Goal: Transaction & Acquisition: Purchase product/service

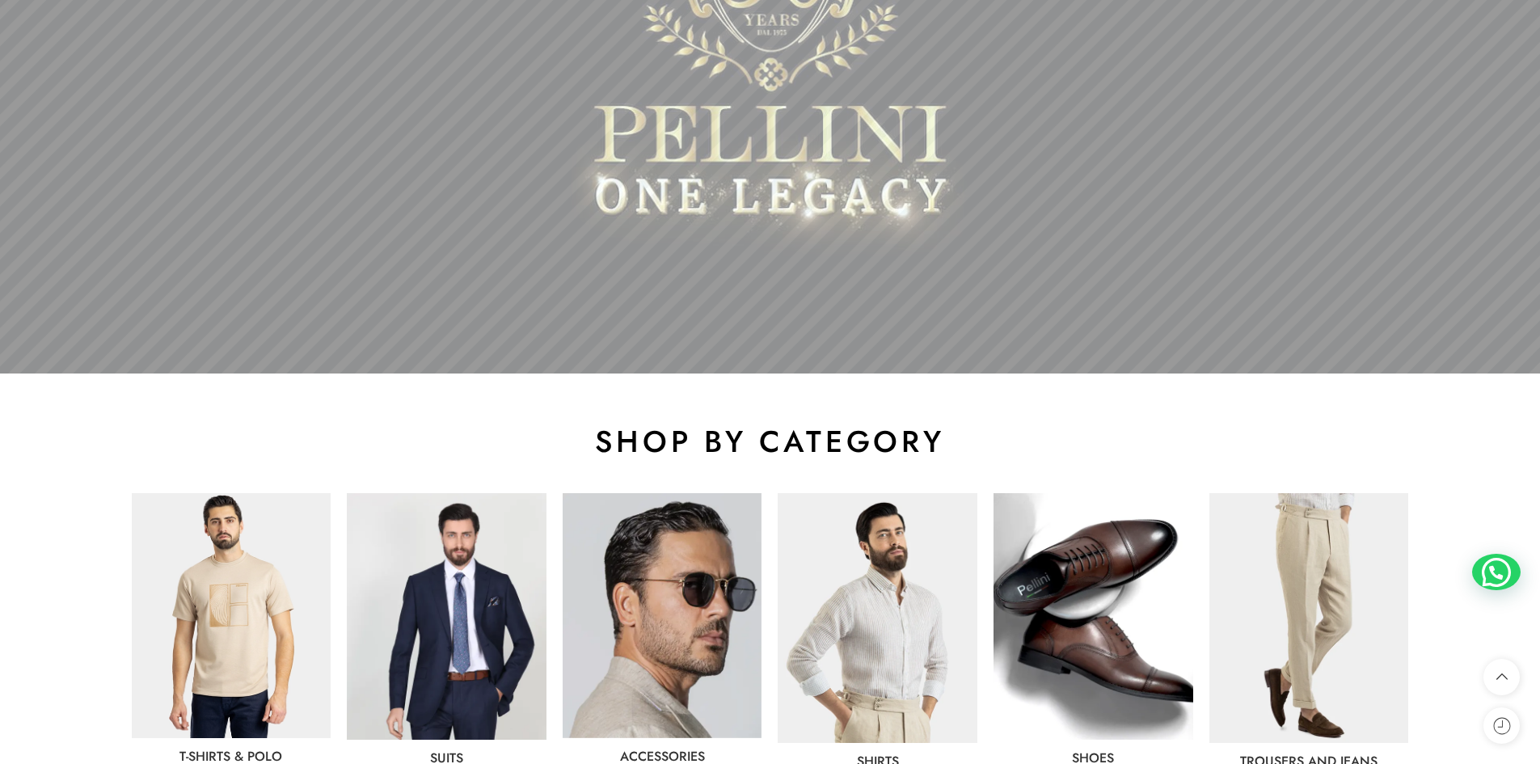
scroll to position [673, 0]
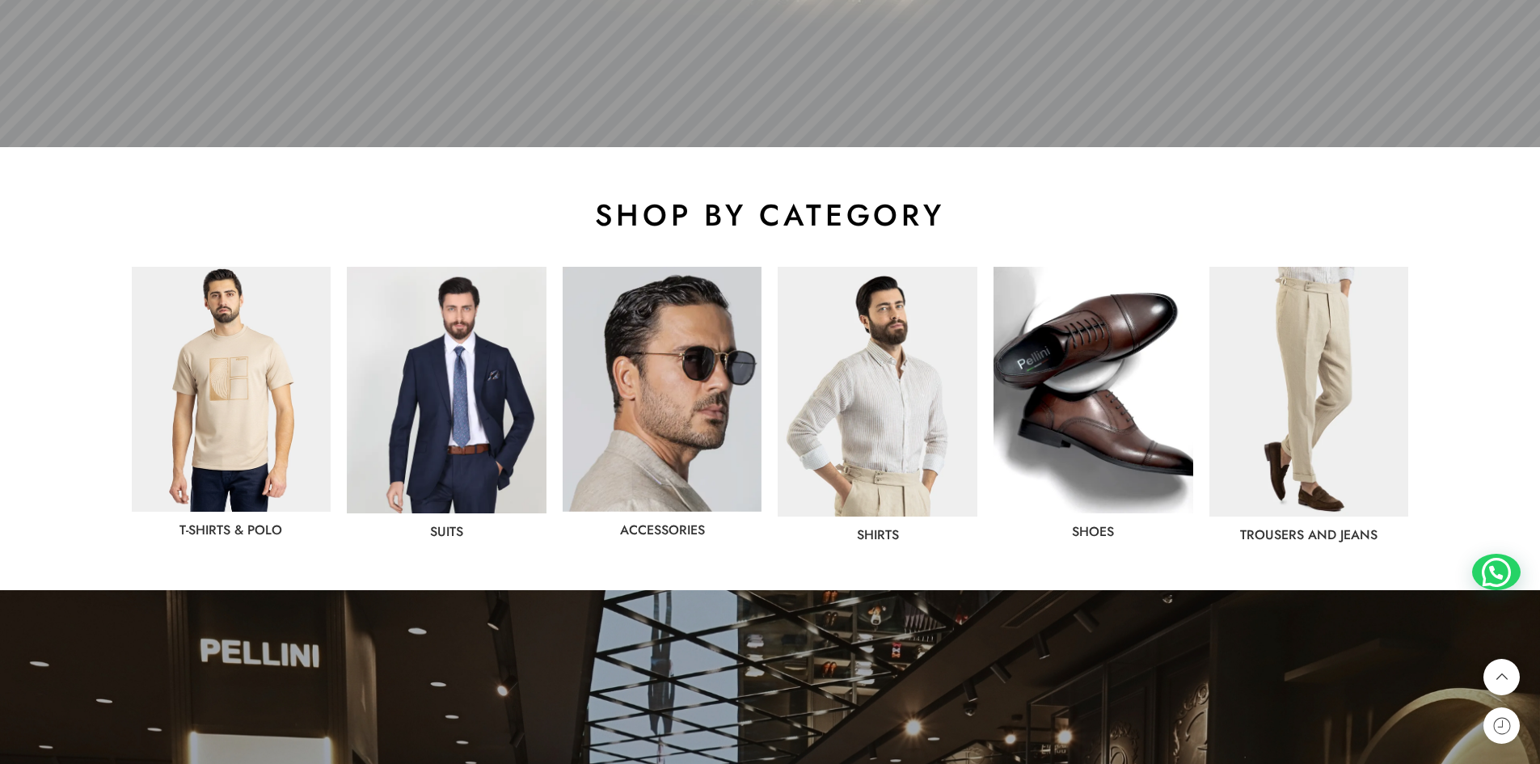
click at [234, 361] on img at bounding box center [232, 389] width 200 height 245
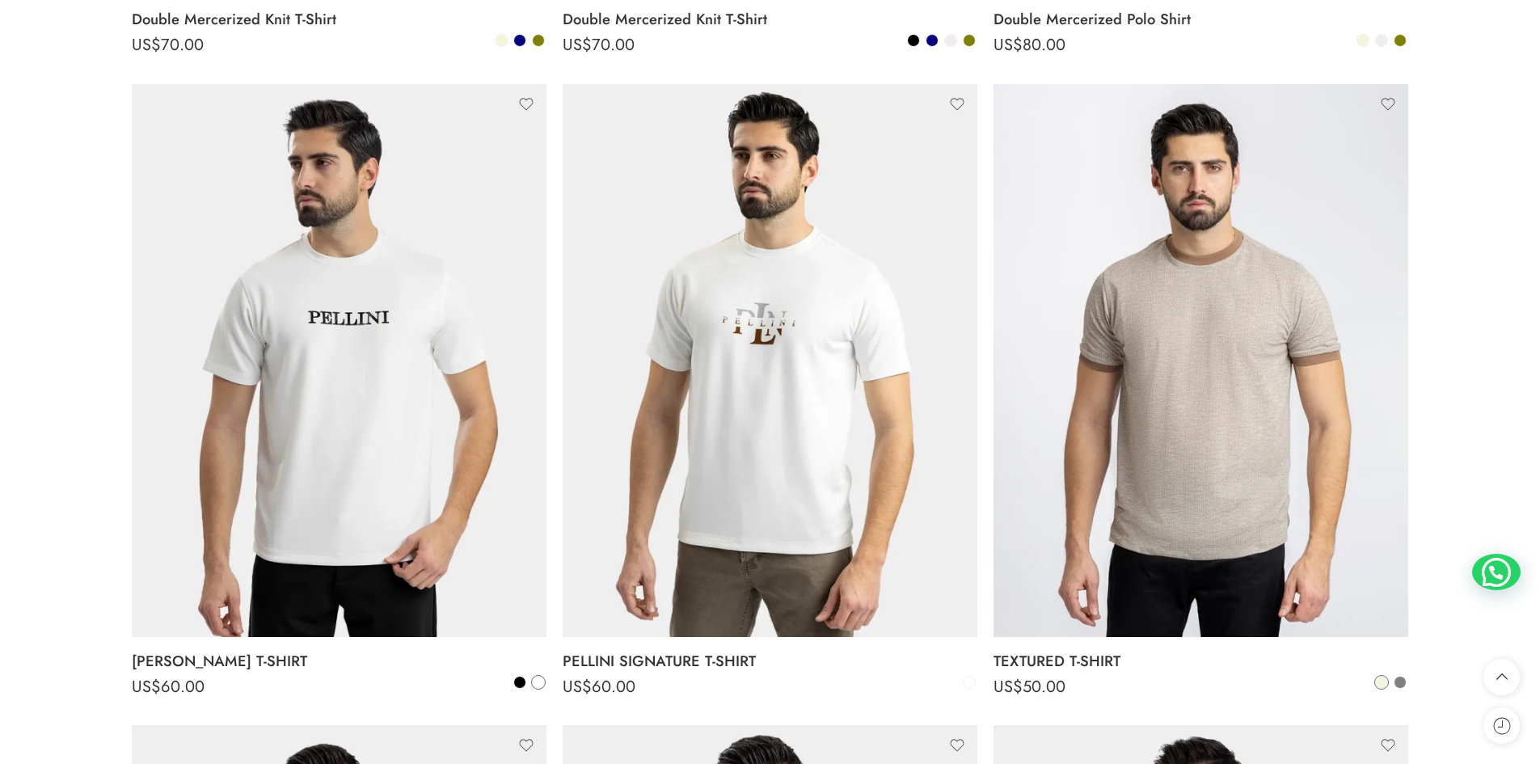
scroll to position [846, 0]
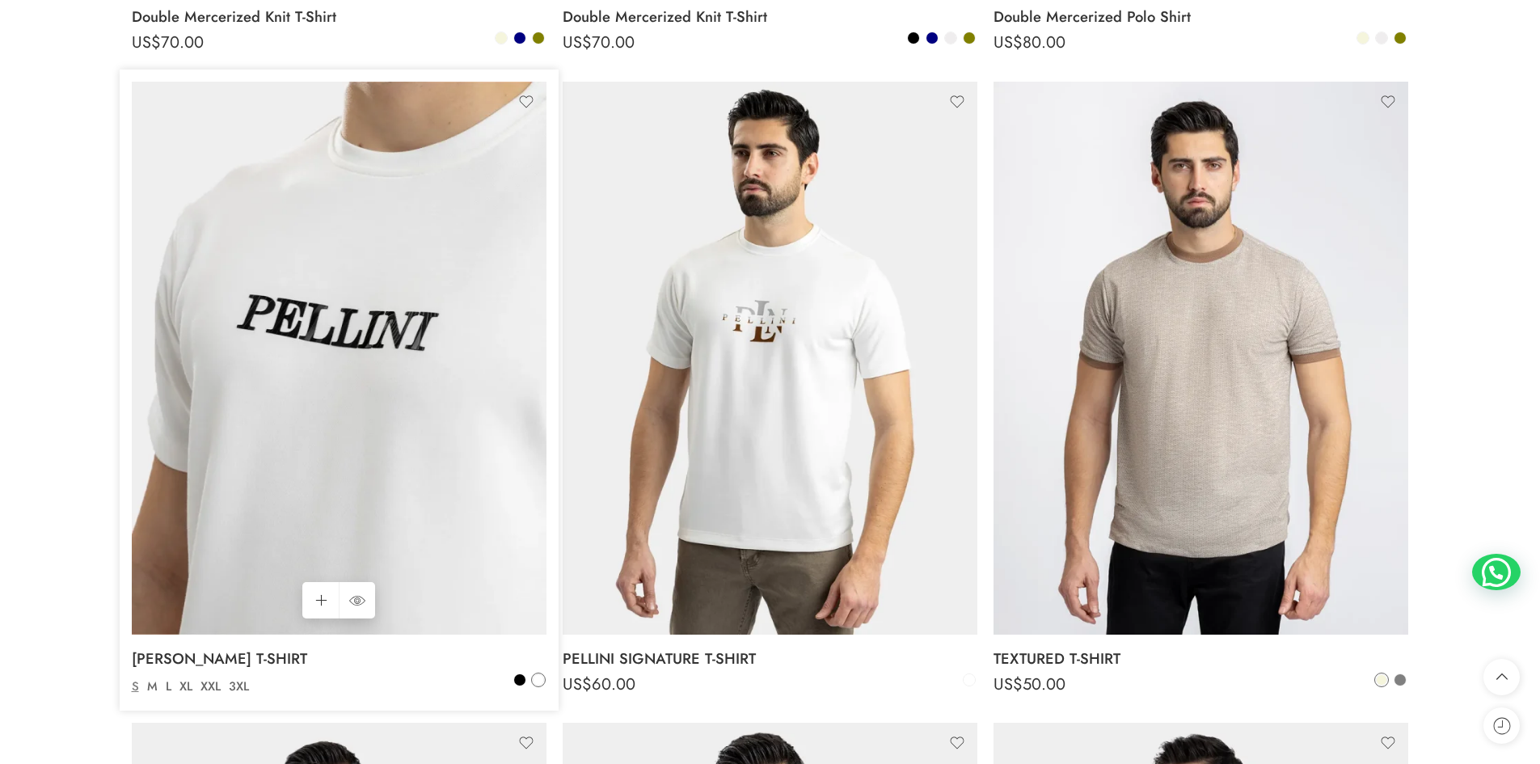
drag, startPoint x: 0, startPoint y: 0, endPoint x: 209, endPoint y: 409, distance: 459.0
click at [209, 409] on img at bounding box center [339, 358] width 415 height 553
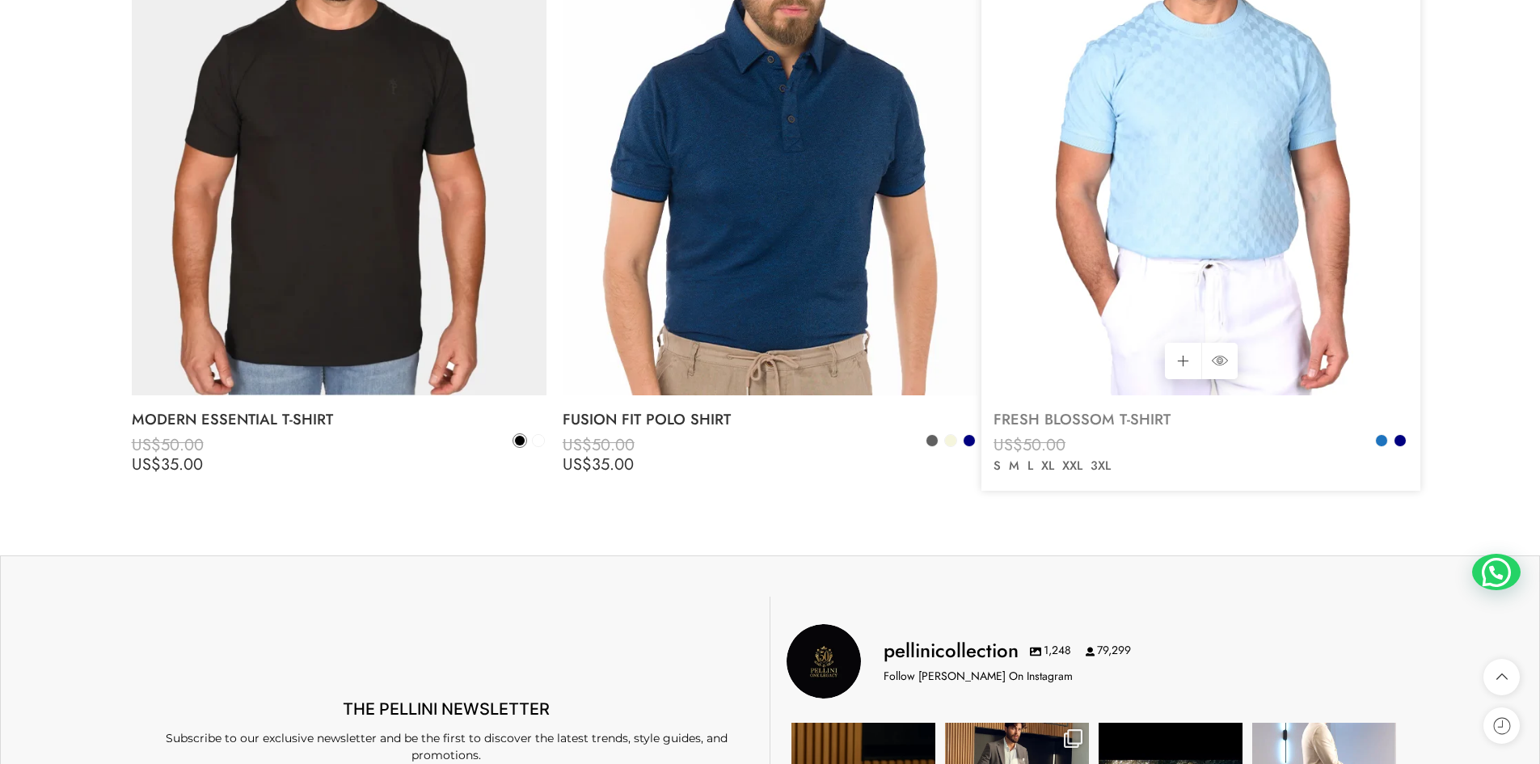
scroll to position [6239, 0]
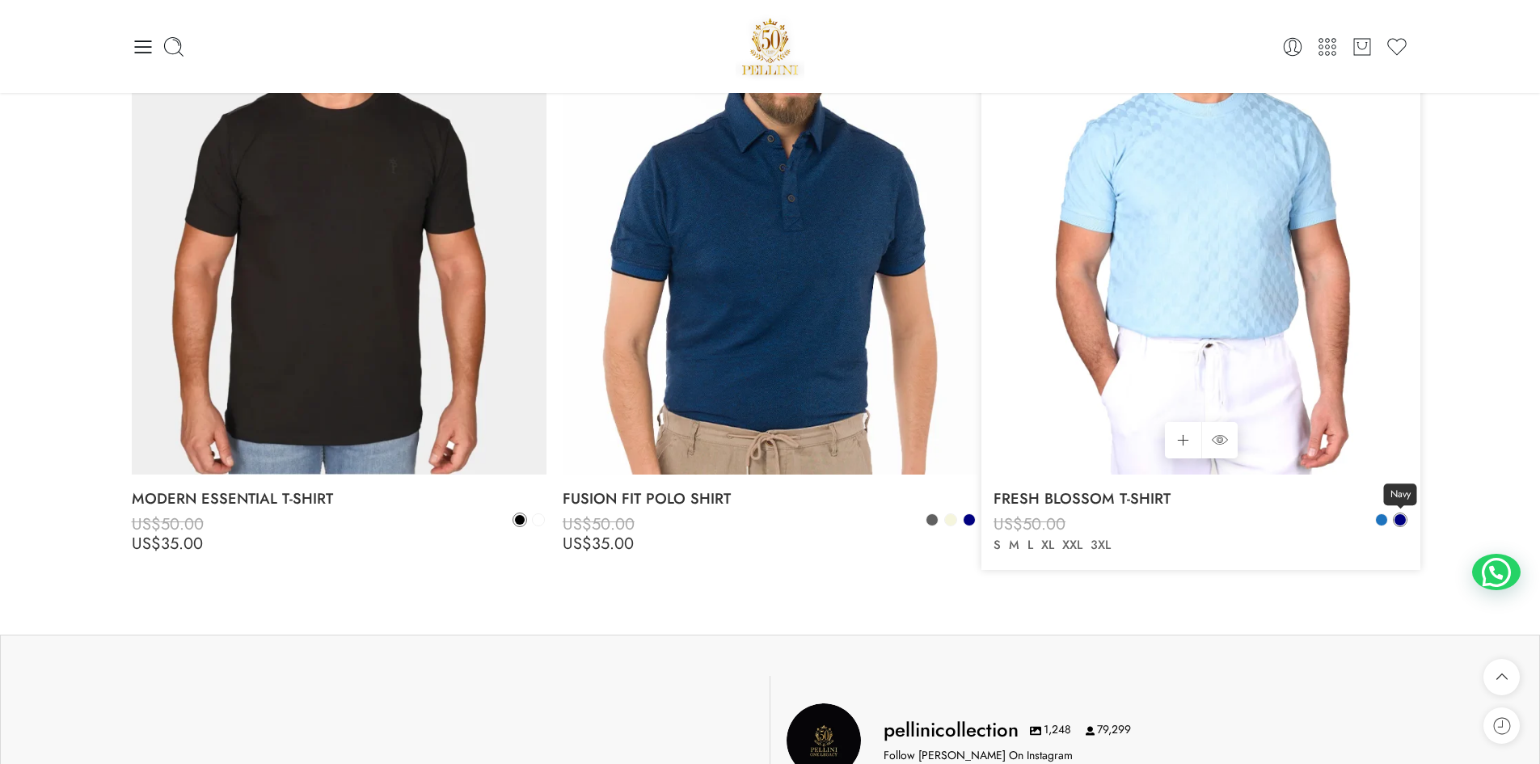
click at [1401, 524] on span at bounding box center [1399, 519] width 11 height 11
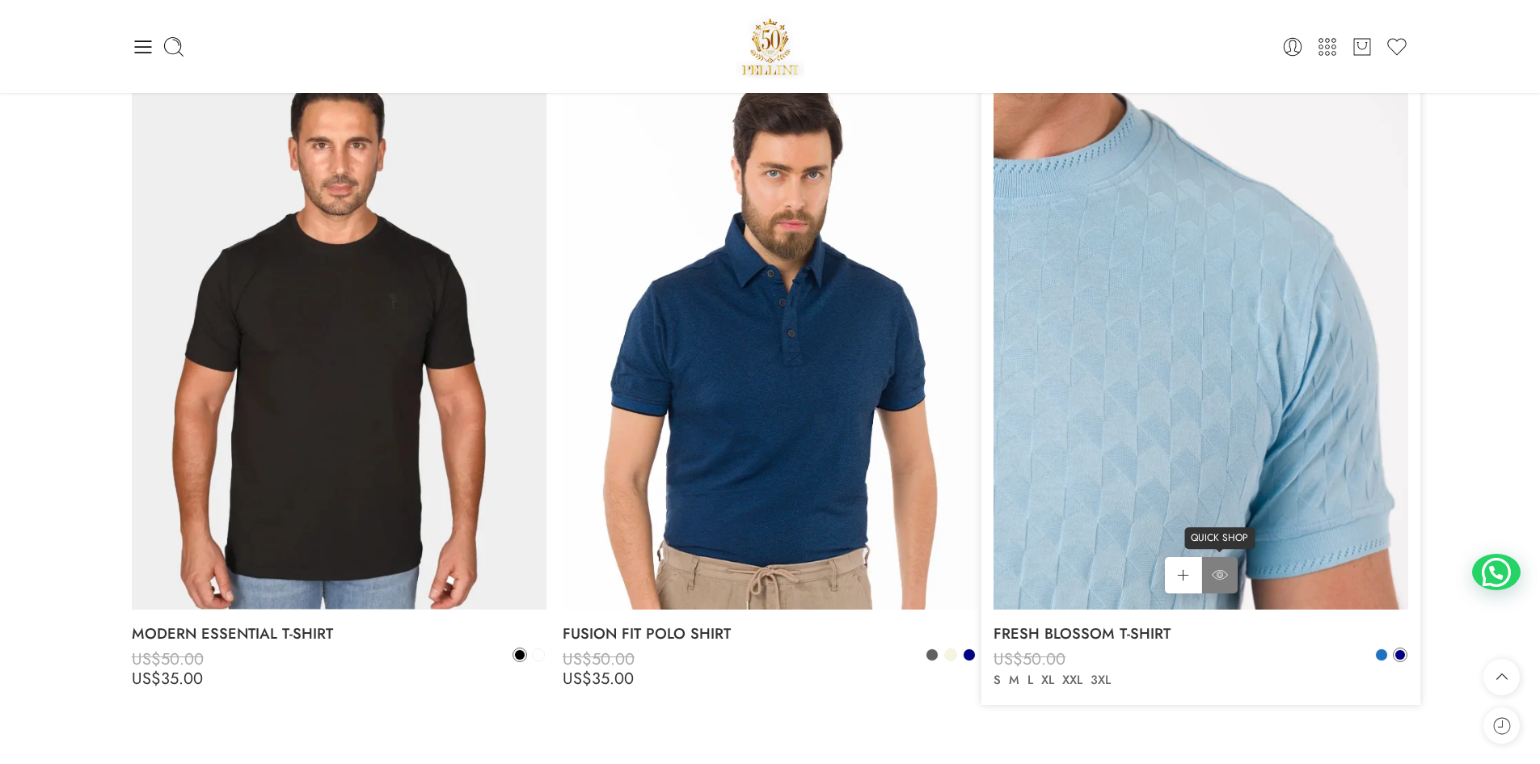
click at [1216, 570] on icon at bounding box center [1219, 574] width 16 height 29
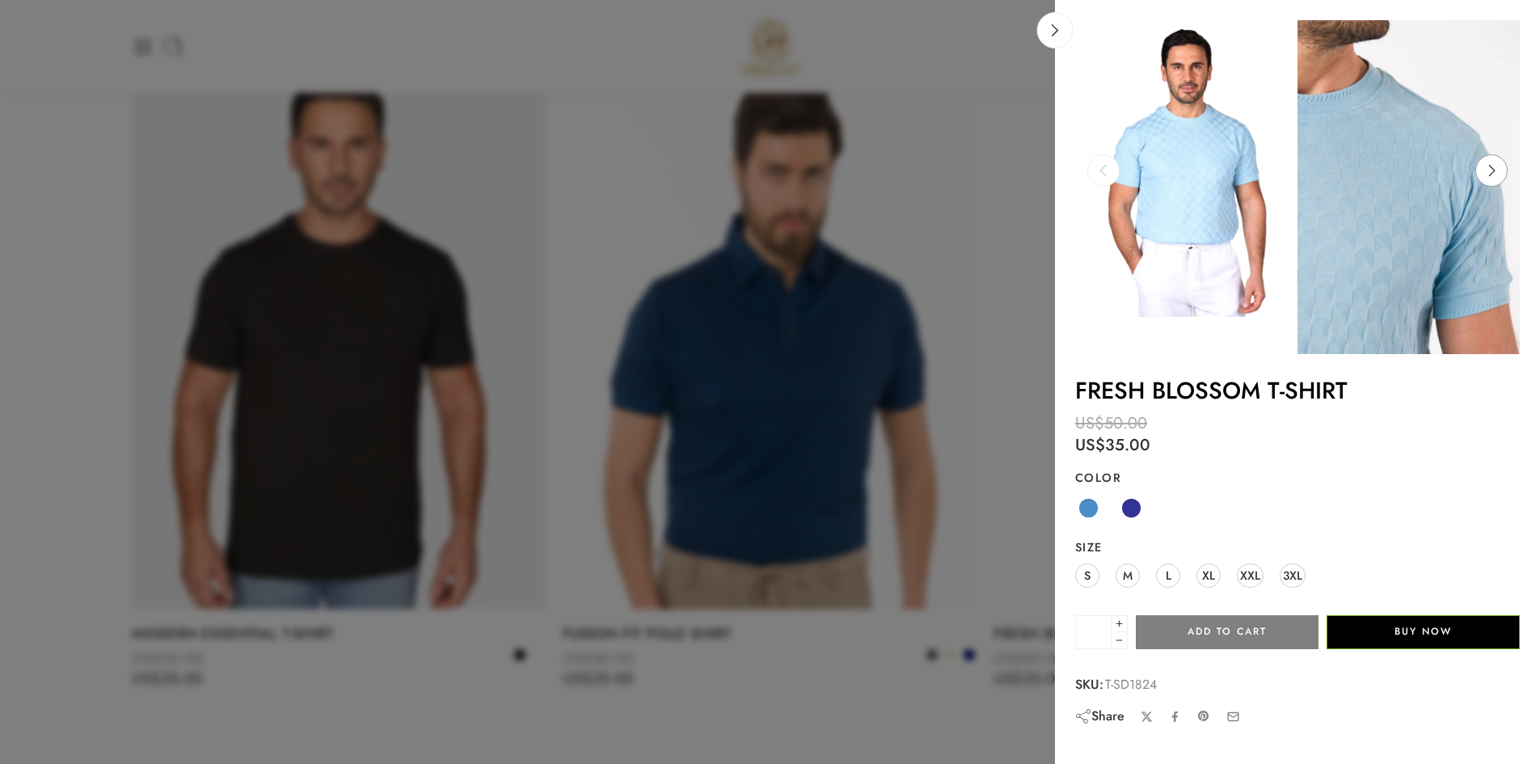
click at [1488, 183] on icon at bounding box center [1491, 170] width 31 height 32
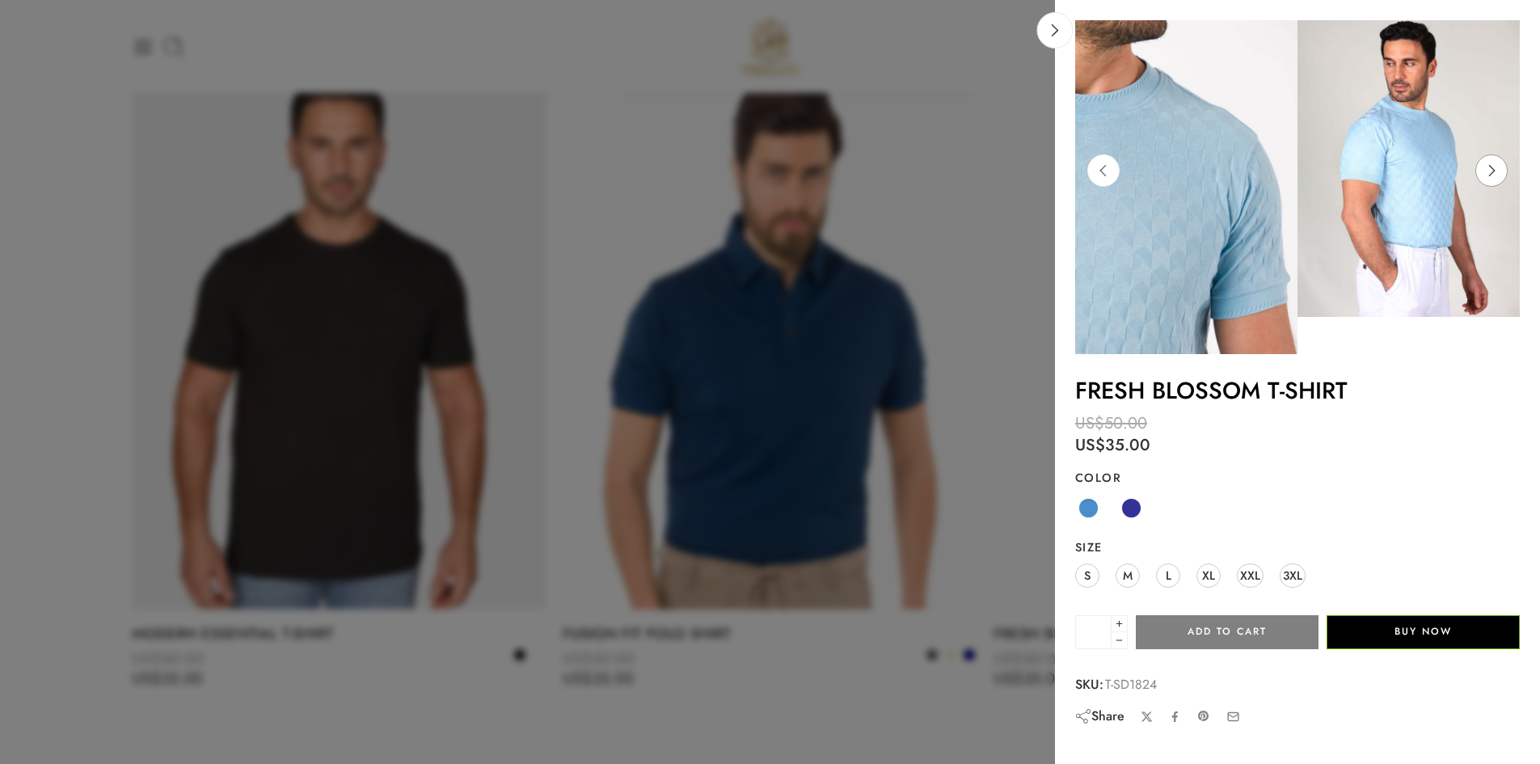
click at [1488, 183] on icon at bounding box center [1491, 170] width 31 height 32
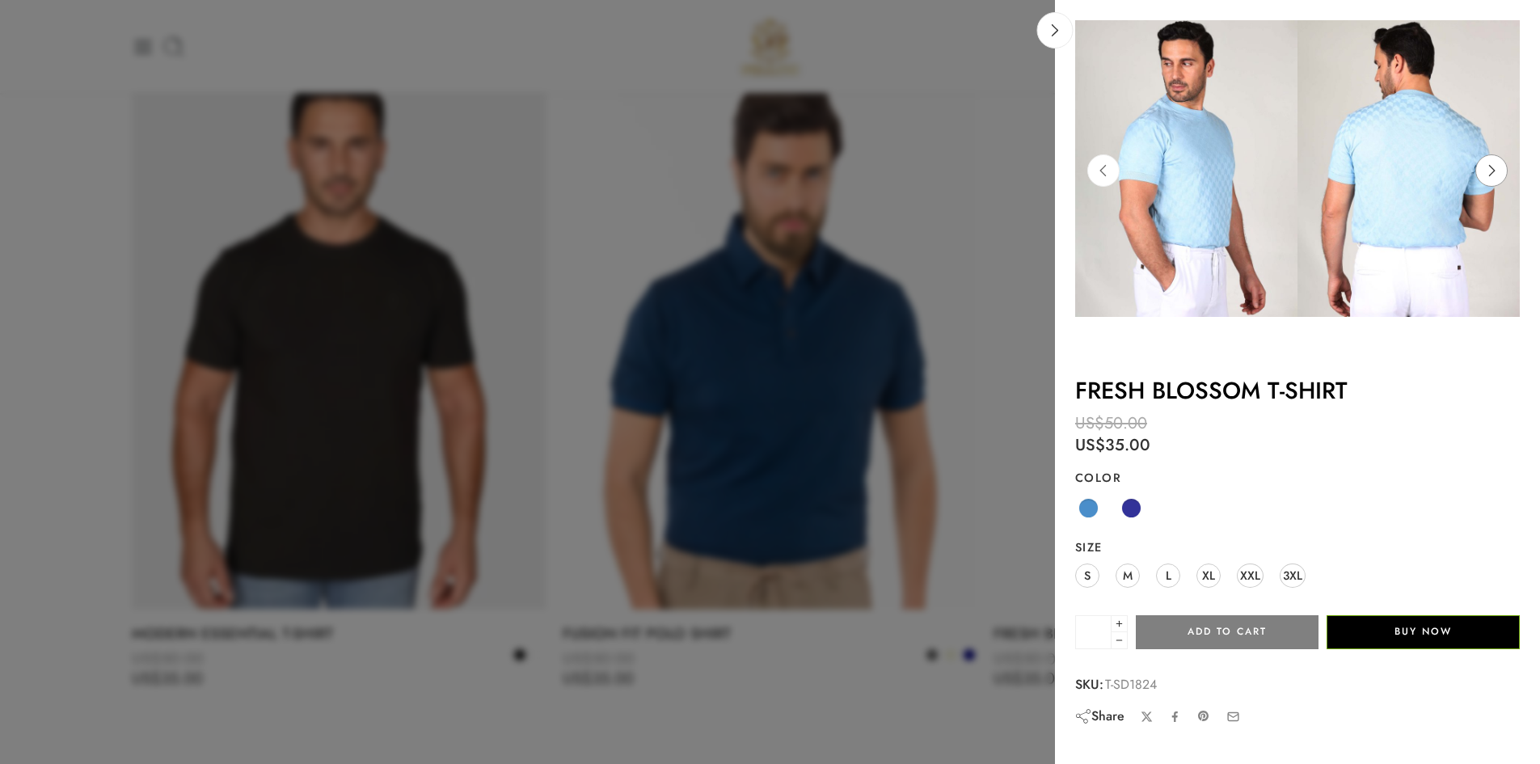
click at [1488, 183] on icon at bounding box center [1491, 170] width 31 height 32
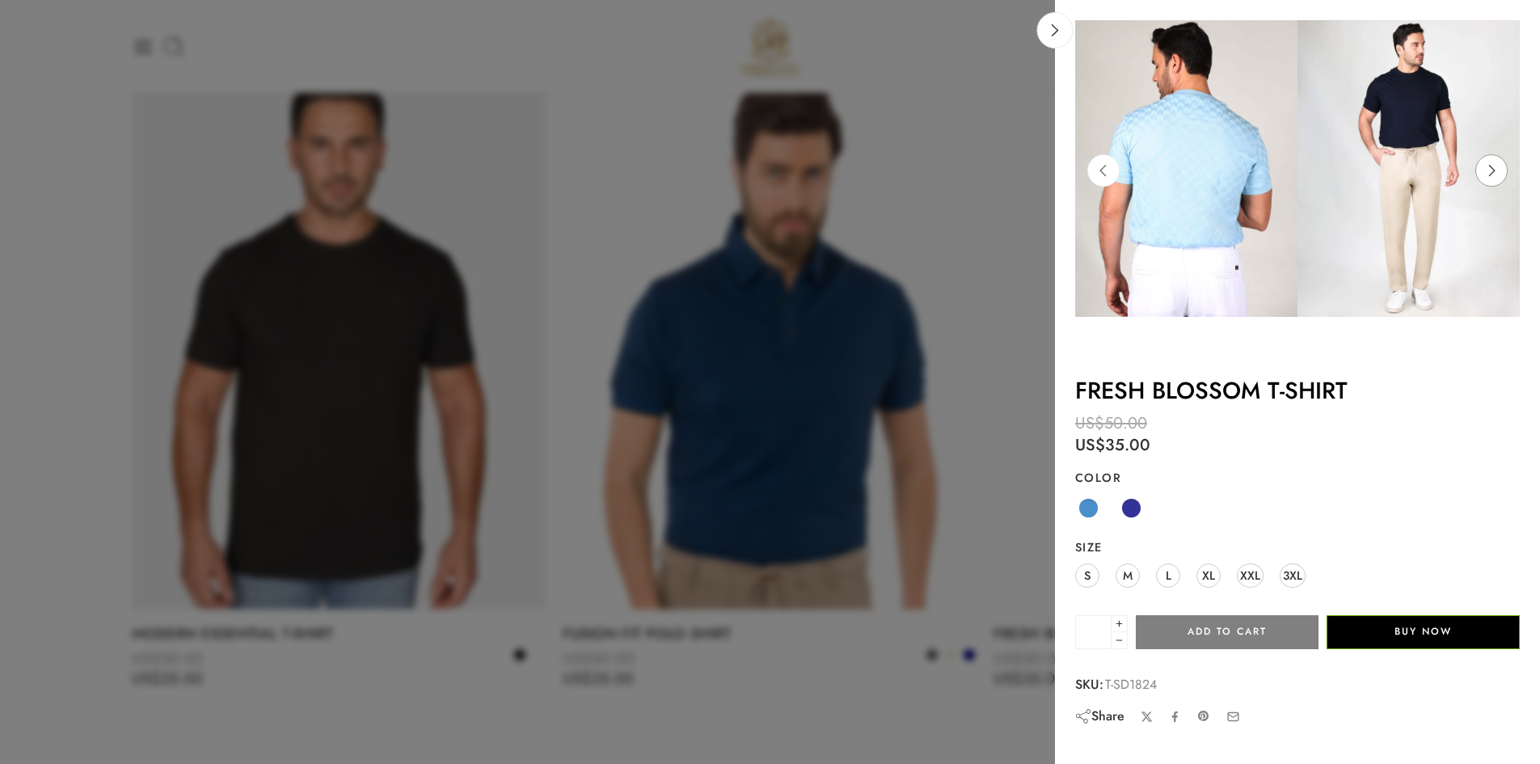
click at [1488, 183] on icon at bounding box center [1491, 170] width 31 height 32
click at [1485, 179] on icon at bounding box center [1491, 170] width 31 height 32
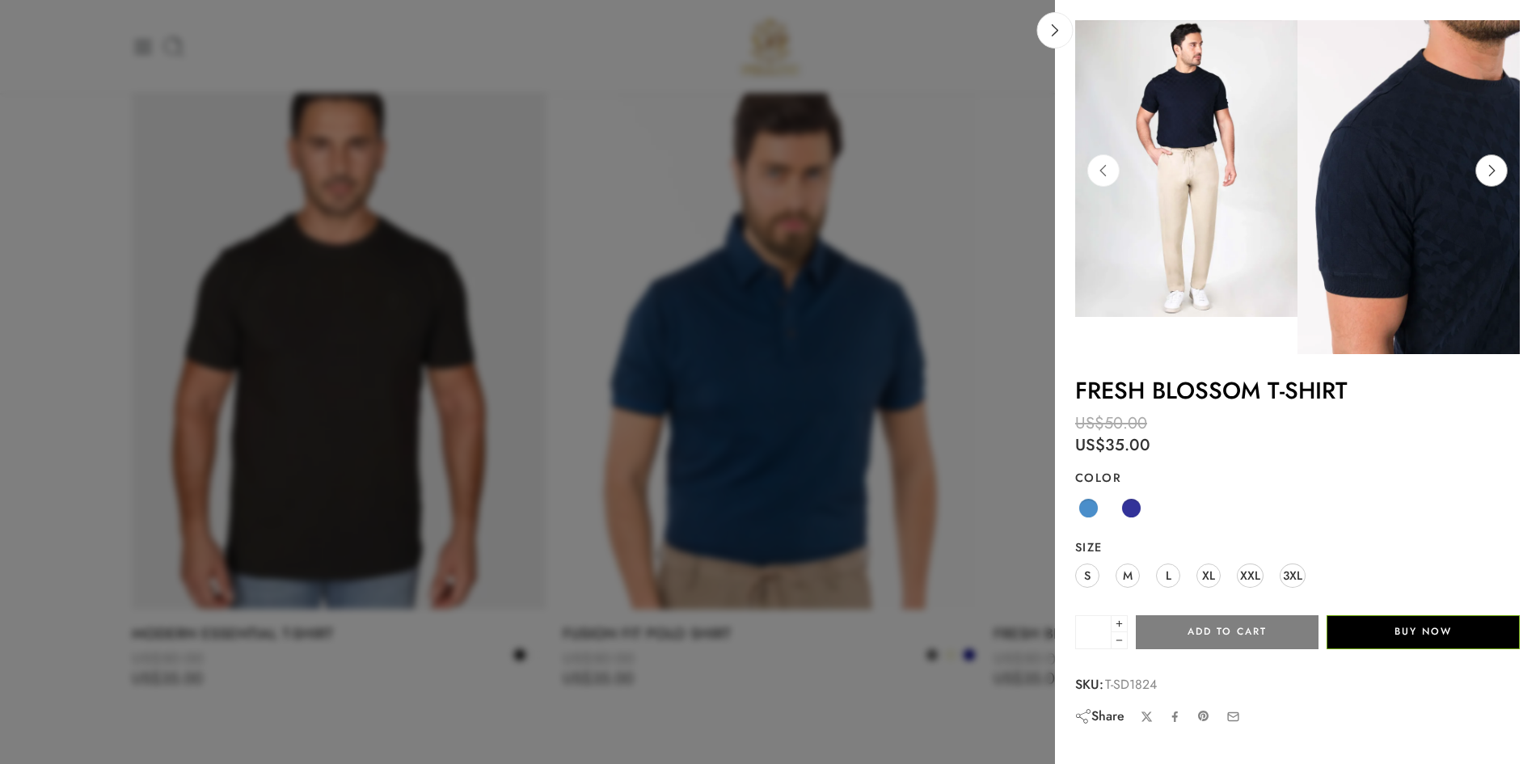
click at [1485, 179] on icon at bounding box center [1491, 170] width 31 height 32
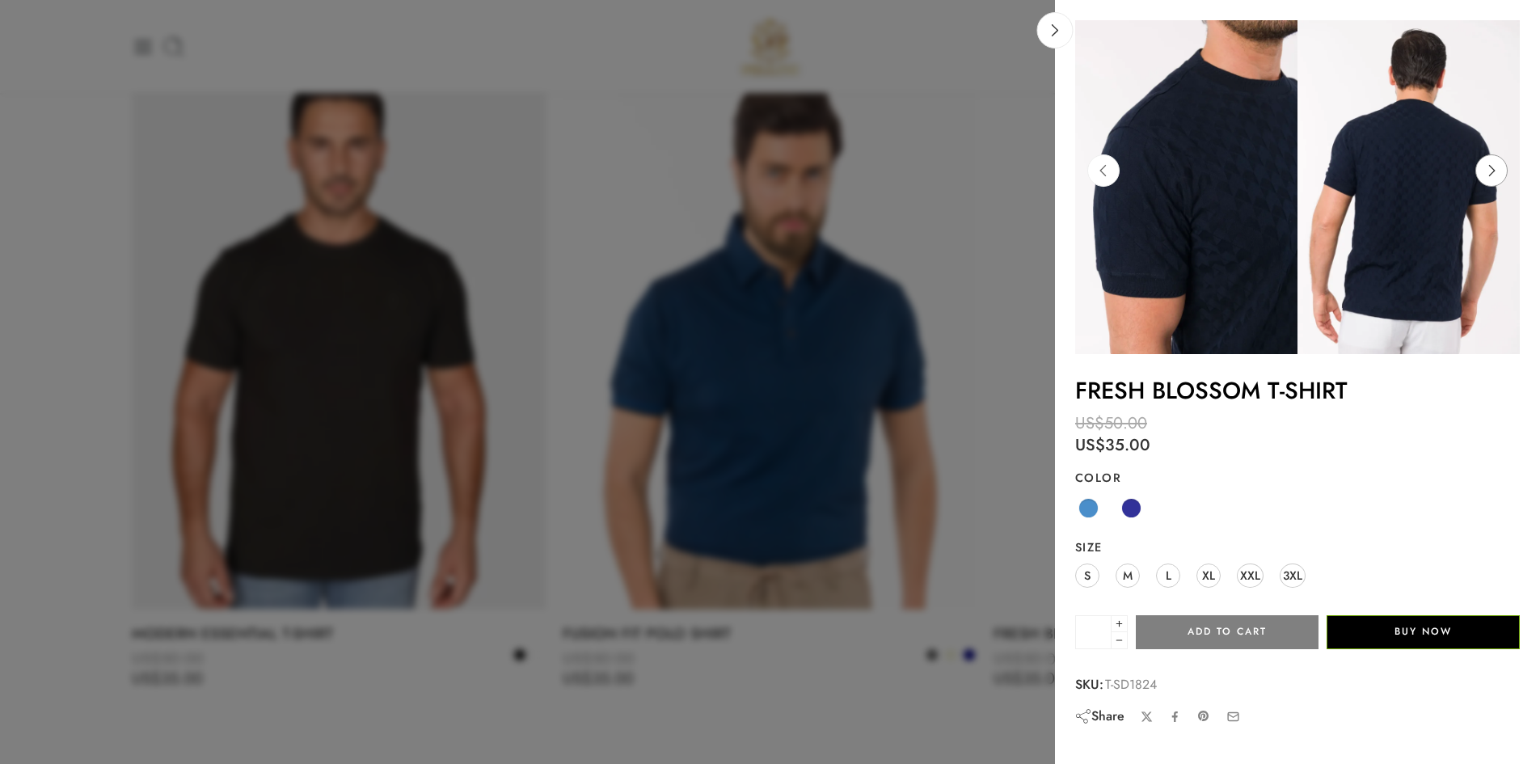
click at [1485, 179] on icon at bounding box center [1491, 170] width 31 height 32
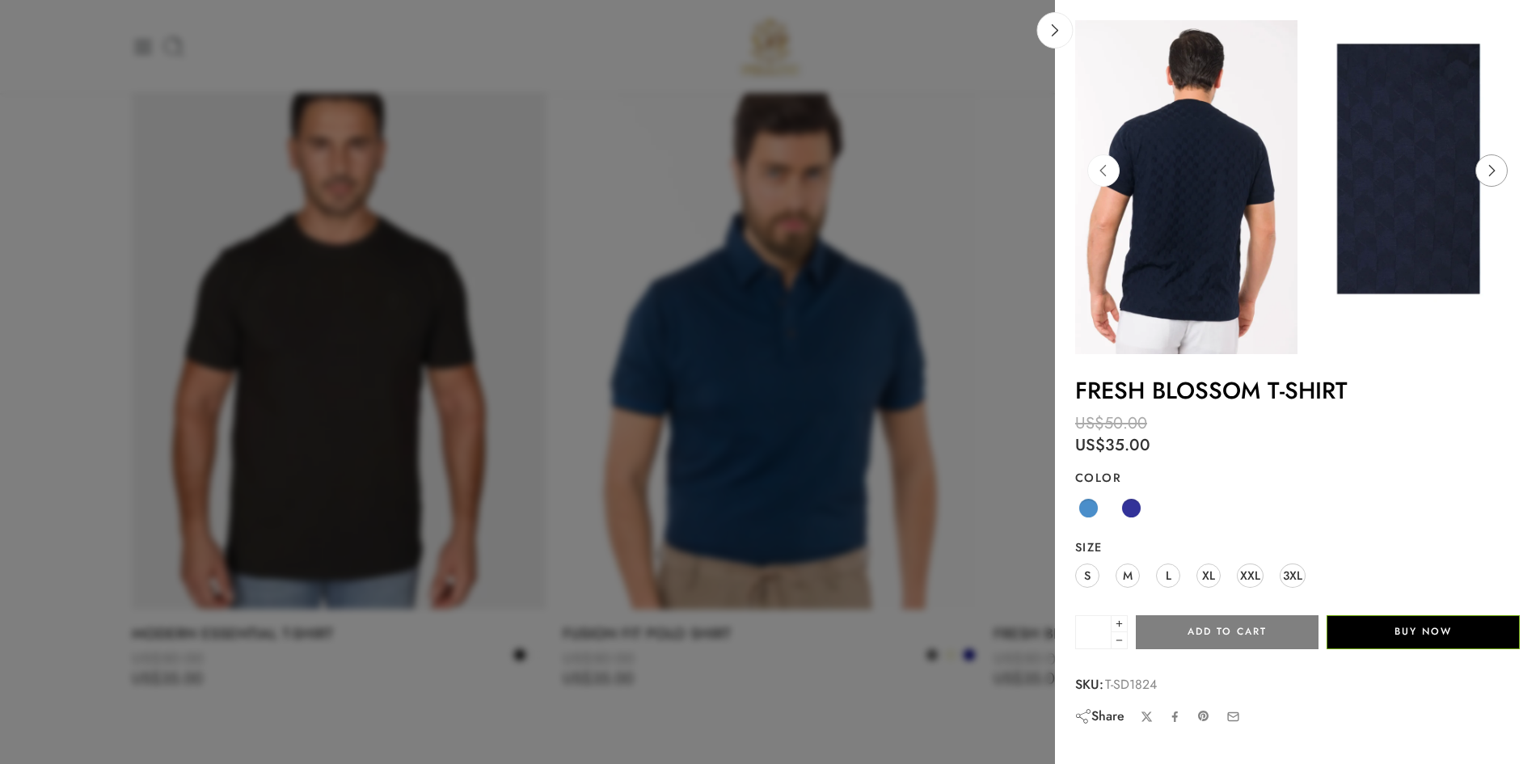
click at [1485, 179] on icon at bounding box center [1491, 170] width 31 height 32
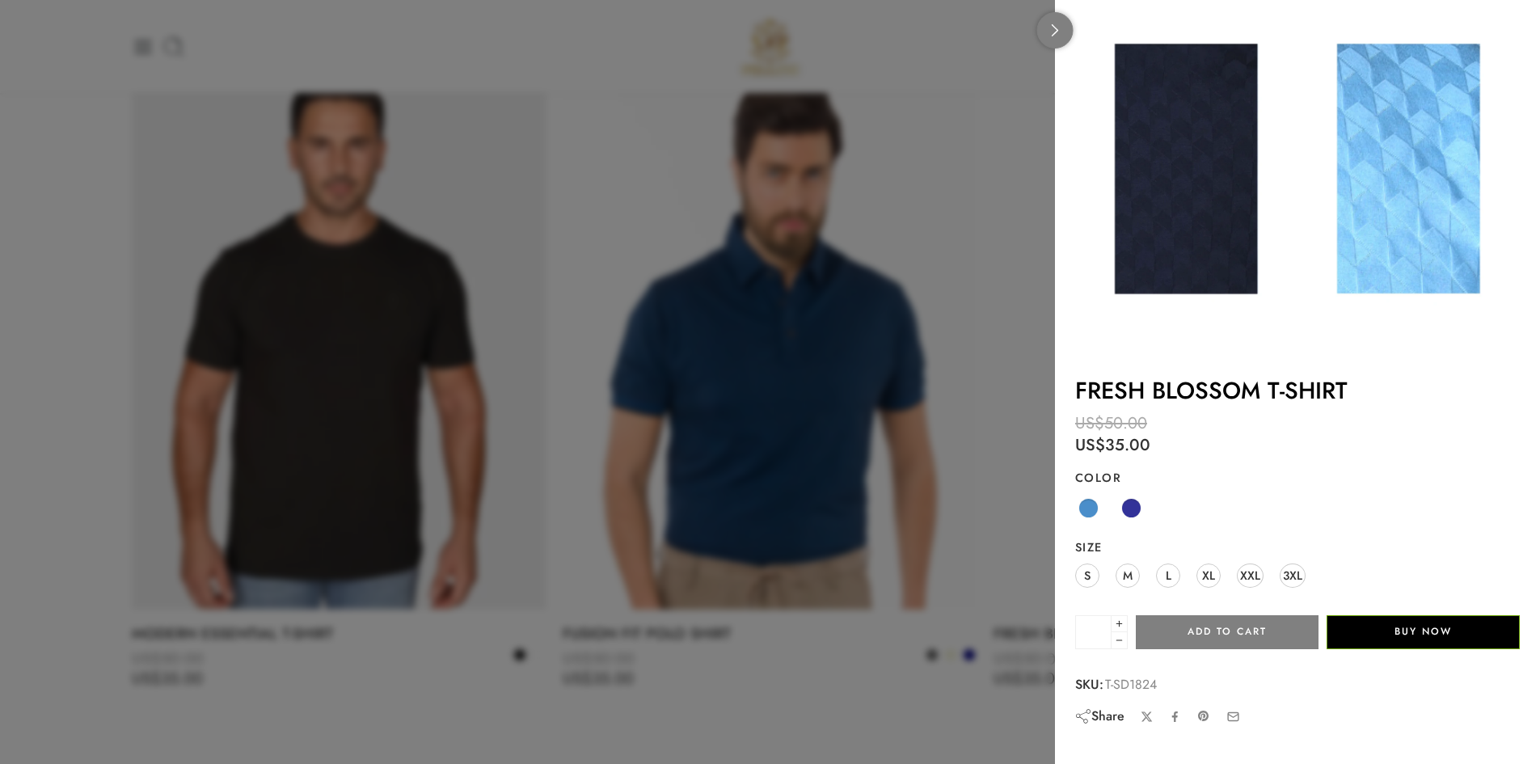
click at [1047, 29] on link at bounding box center [1055, 30] width 36 height 36
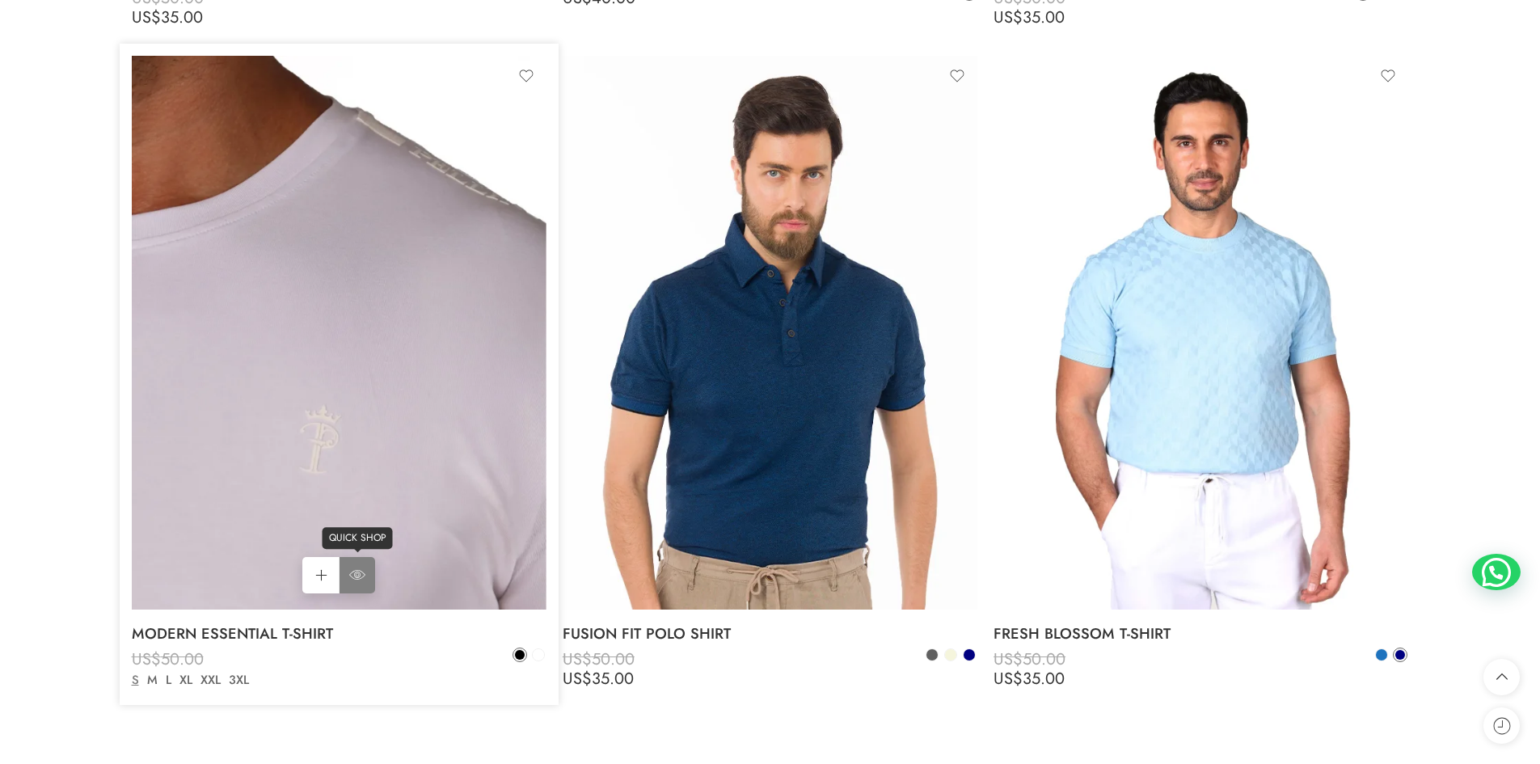
click at [347, 571] on link "QUICK SHOP" at bounding box center [357, 575] width 36 height 36
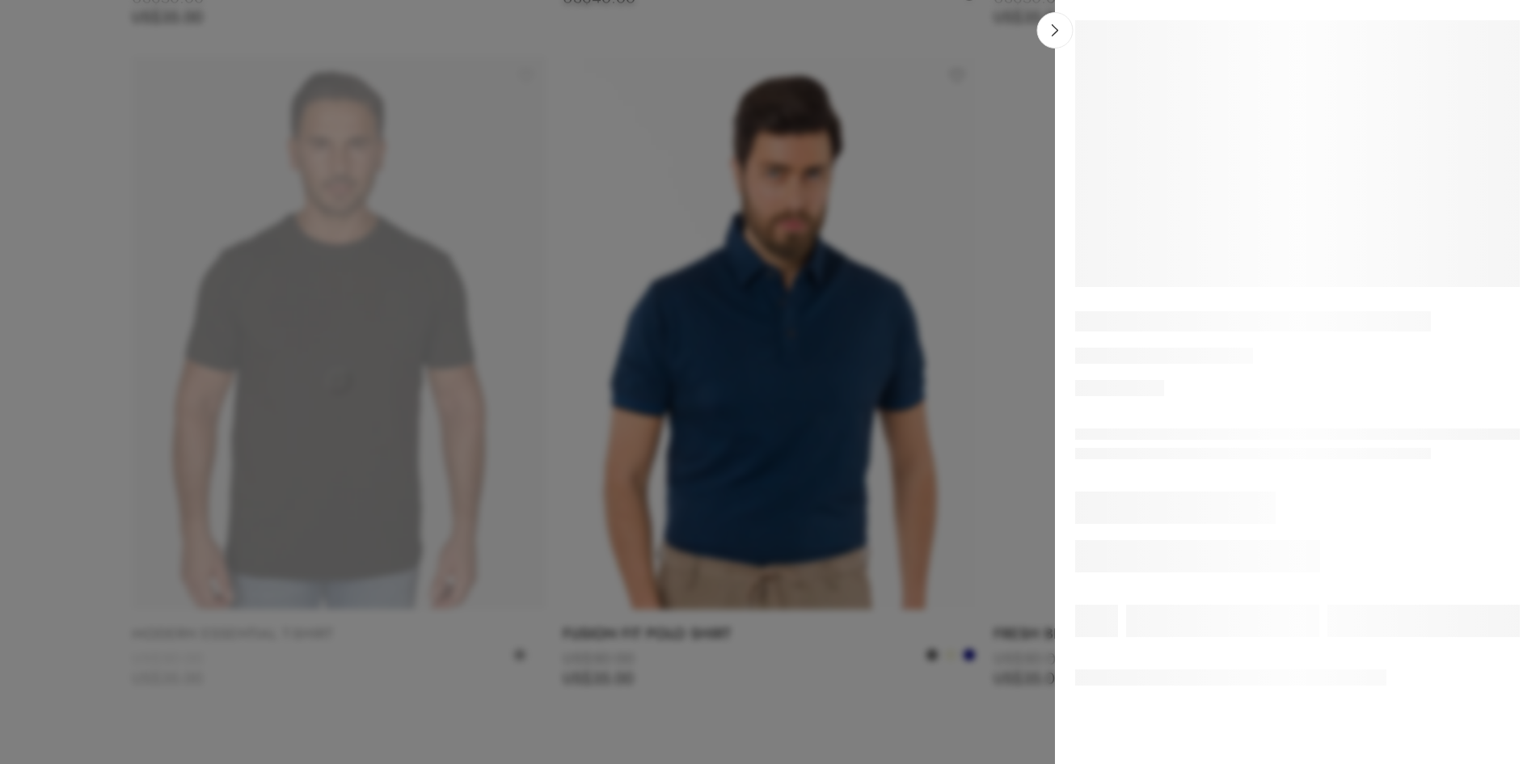
scroll to position [5969, 0]
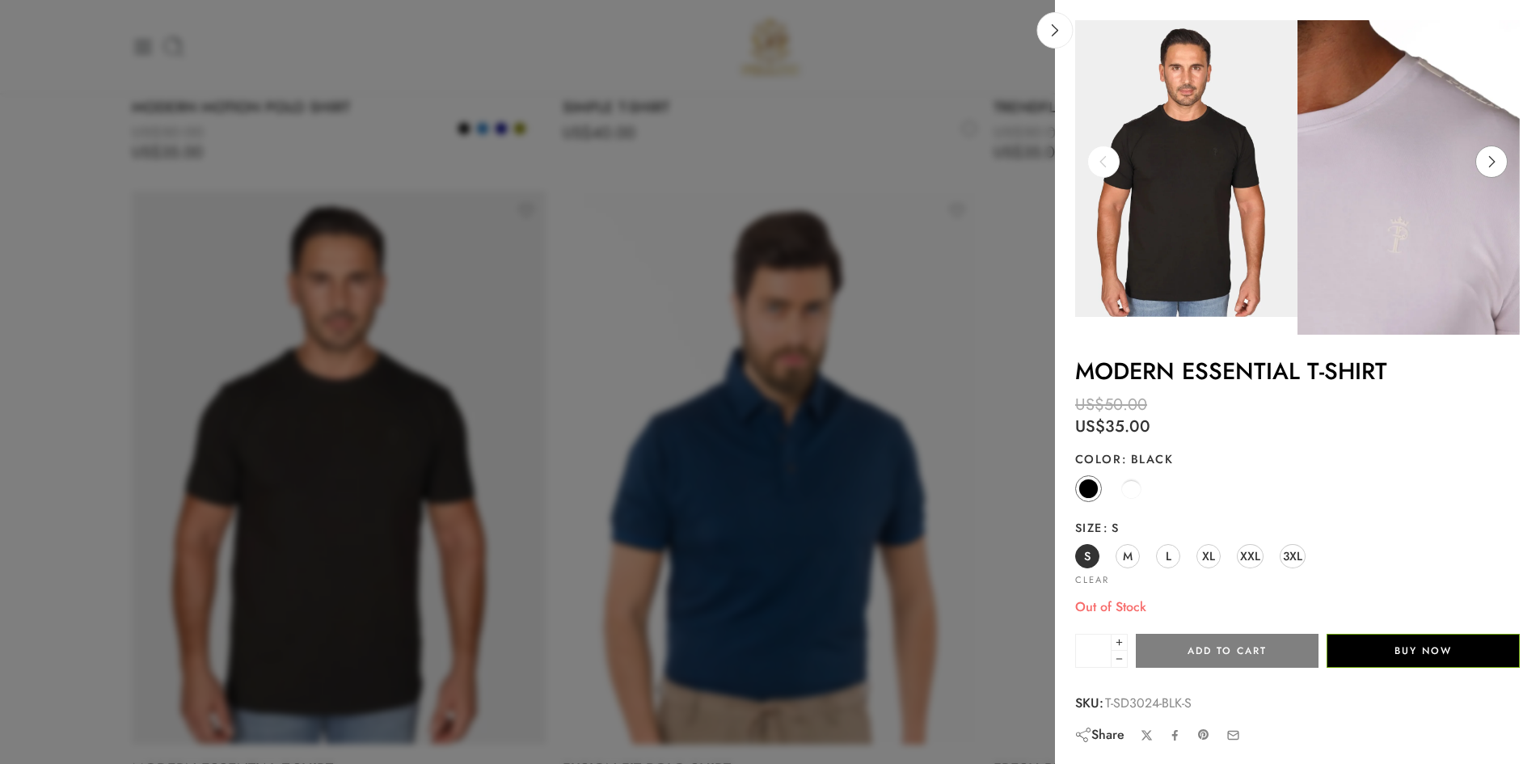
click at [1494, 157] on icon at bounding box center [1491, 161] width 31 height 32
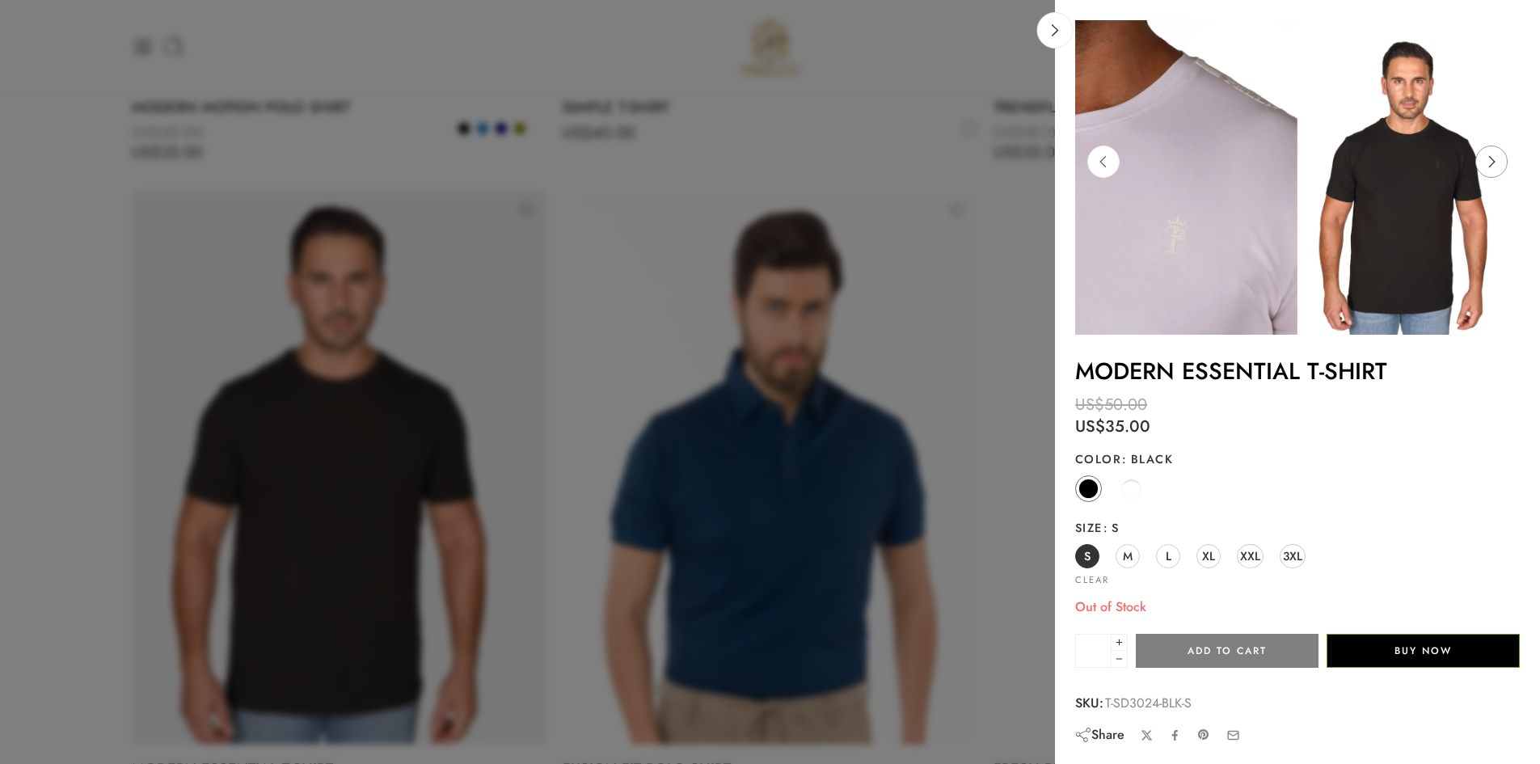
click at [1494, 157] on icon at bounding box center [1491, 161] width 31 height 32
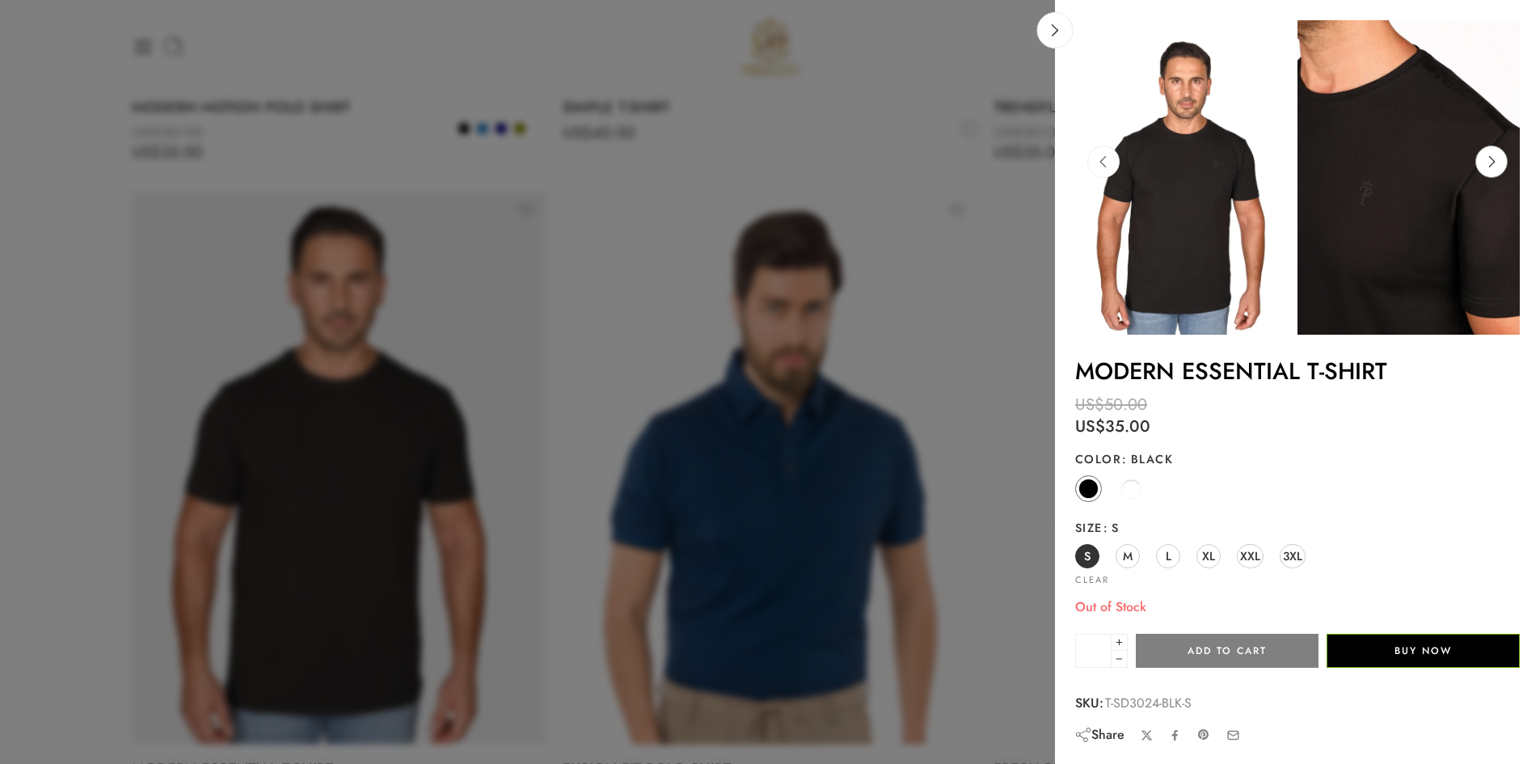
click at [1494, 157] on icon at bounding box center [1491, 161] width 31 height 32
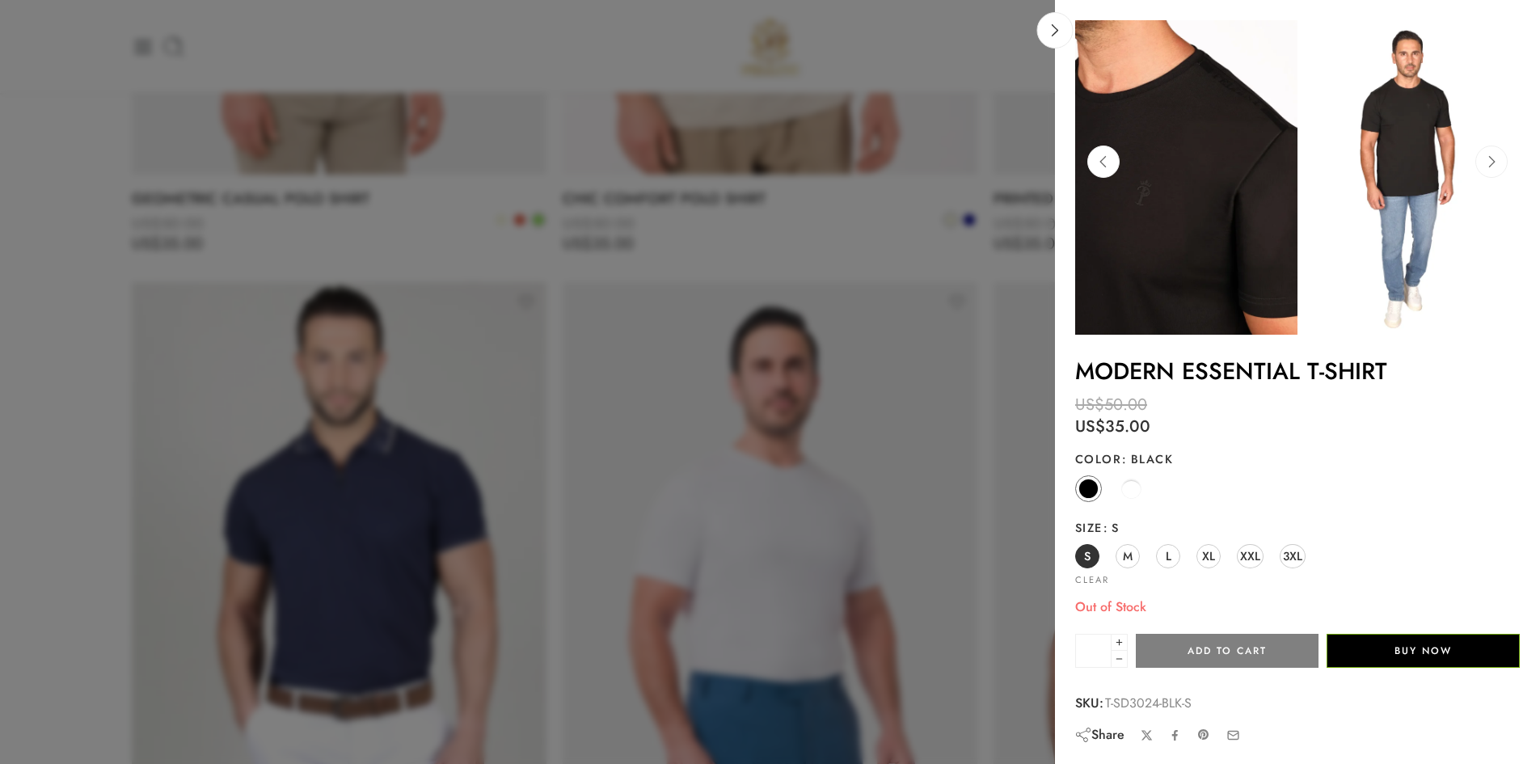
scroll to position [5161, 0]
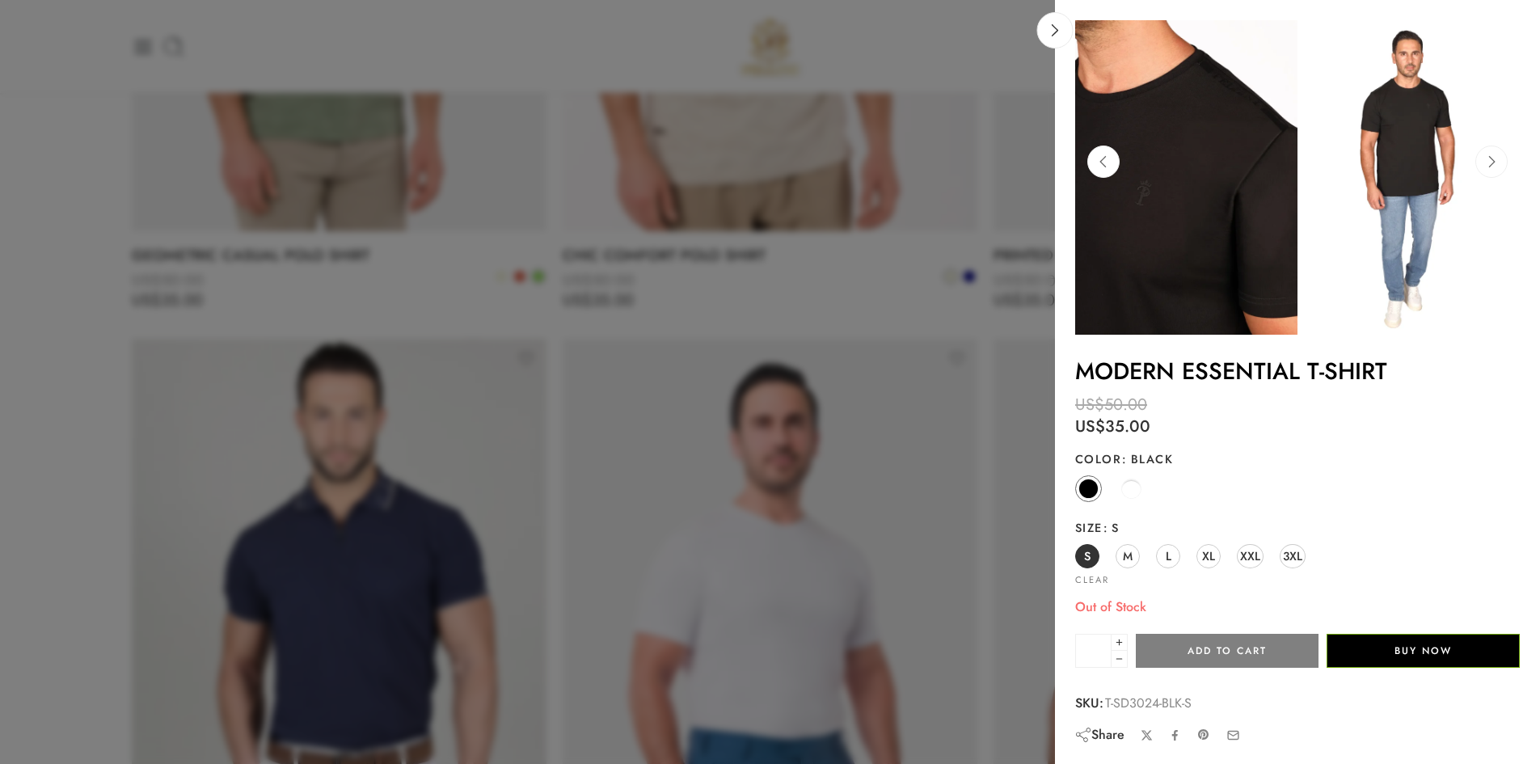
click at [1241, 141] on img at bounding box center [1186, 177] width 222 height 314
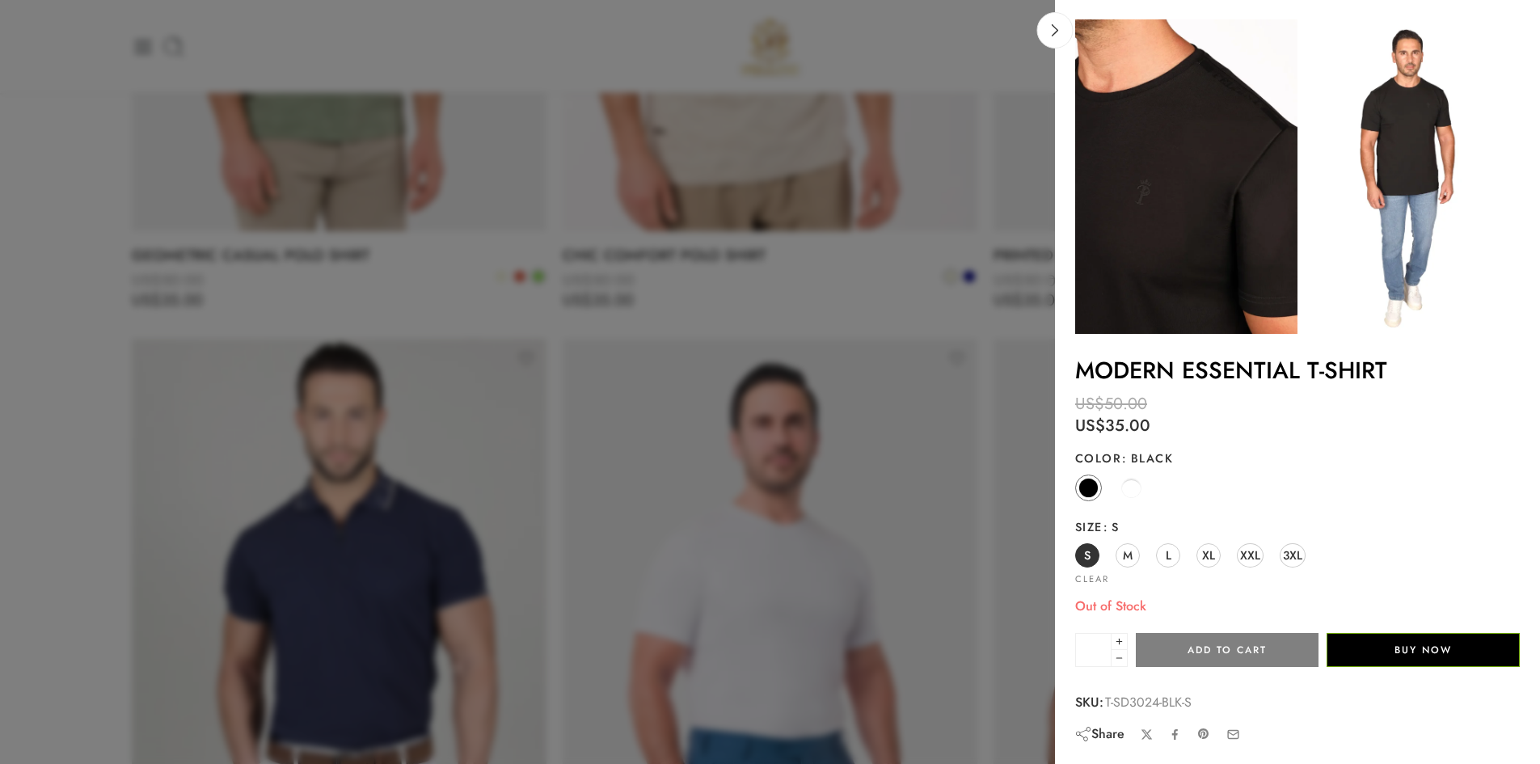
click at [1160, 567] on div "S M L XL XXL 3XL" at bounding box center [1297, 555] width 444 height 29
click at [1164, 562] on link "L" at bounding box center [1168, 555] width 24 height 24
click at [1203, 550] on span "XL" at bounding box center [1208, 555] width 13 height 22
click at [1284, 556] on span "3XL" at bounding box center [1292, 555] width 19 height 22
click at [1253, 554] on span "XXL" at bounding box center [1250, 555] width 20 height 22
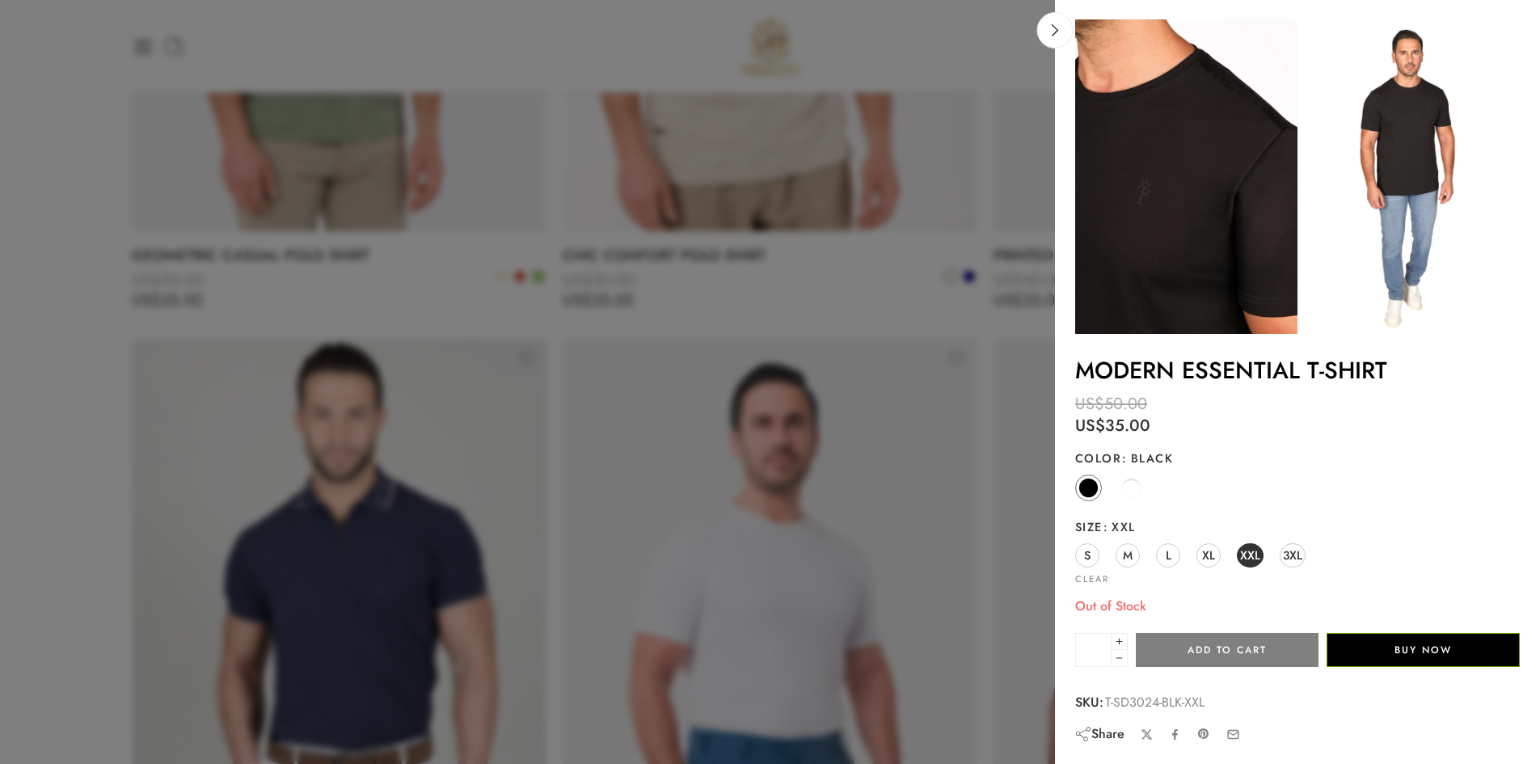
click at [1047, 39] on link at bounding box center [1055, 30] width 36 height 36
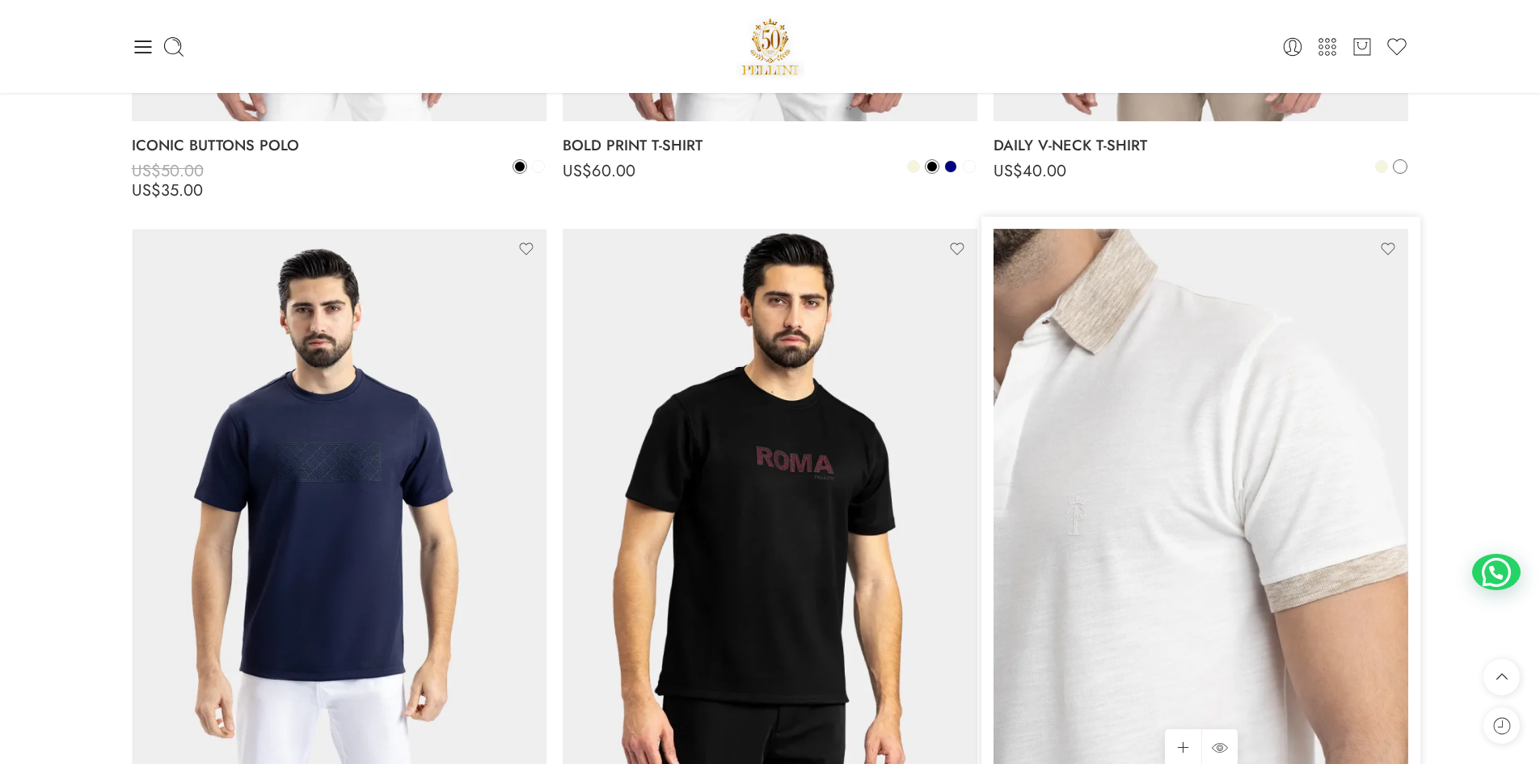
scroll to position [1328, 0]
